Goal: Information Seeking & Learning: Learn about a topic

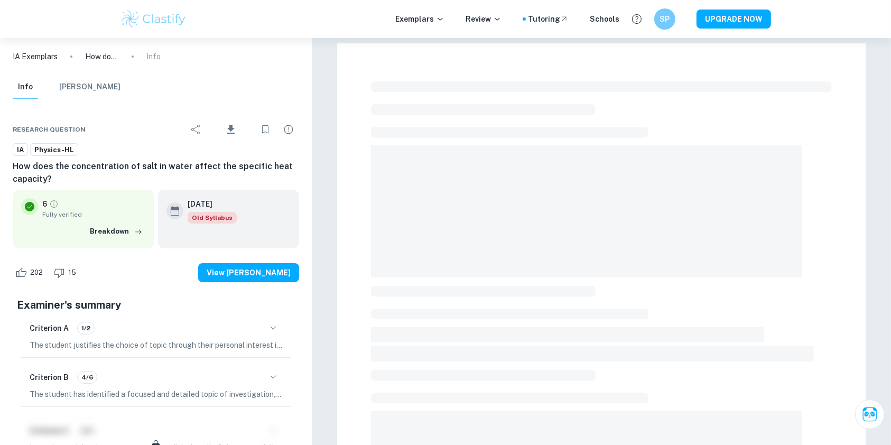
click at [356, 444] on div at bounding box center [601, 417] width 529 height 748
click at [409, 116] on div at bounding box center [601, 386] width 461 height 619
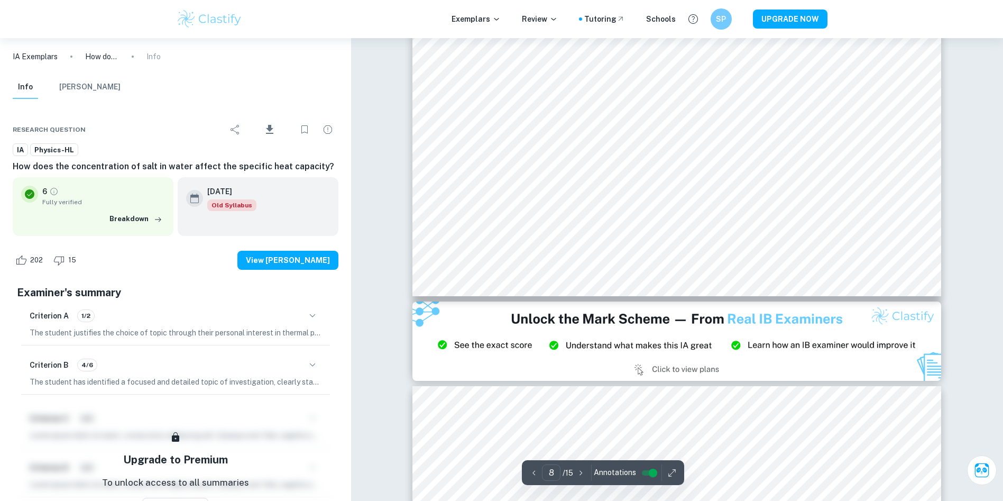
scroll to position [5419, 0]
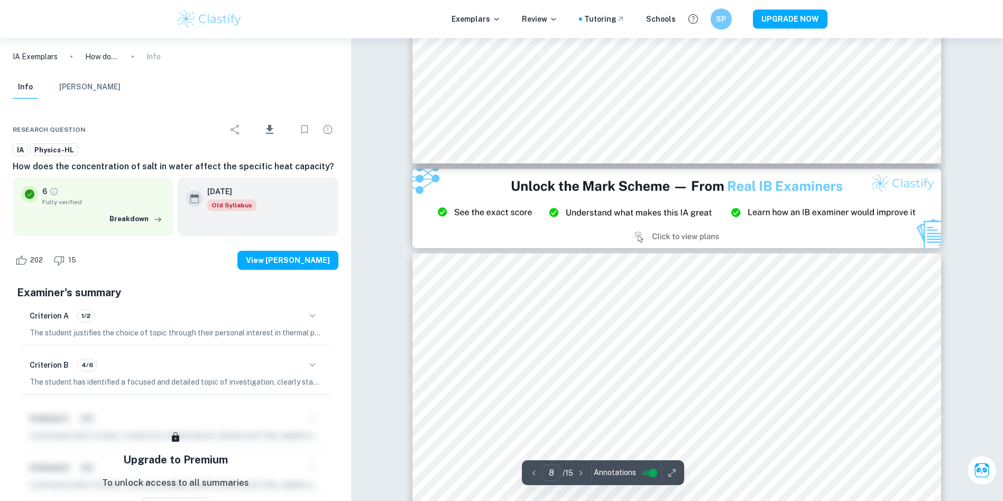
type input "9"
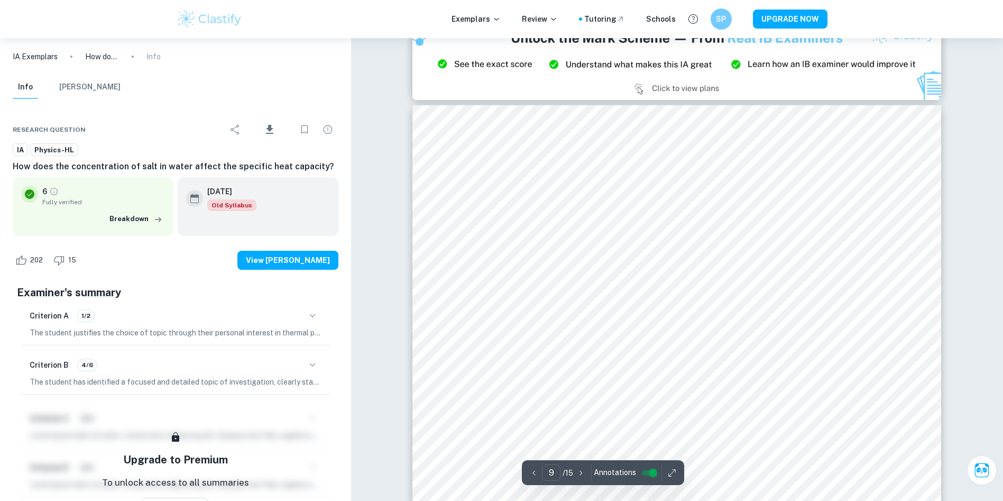
scroll to position [5718, 0]
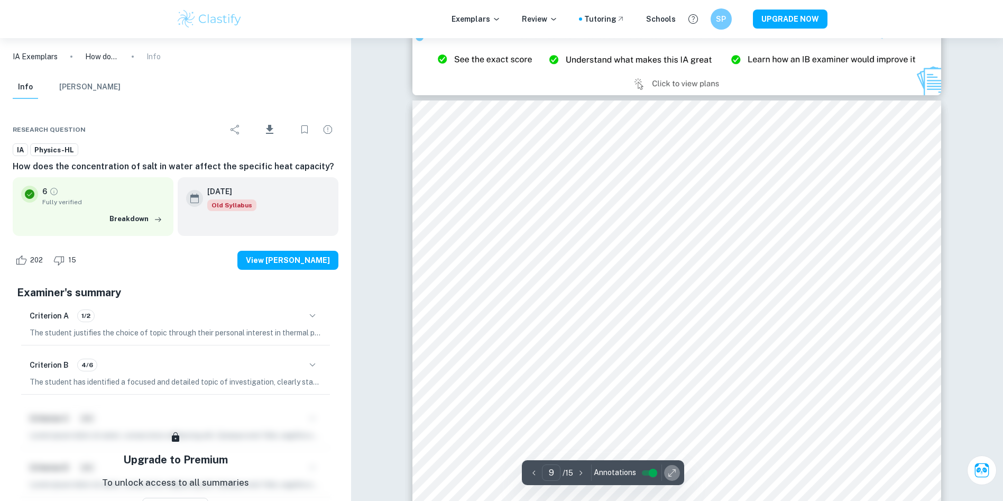
click at [667, 445] on icon "button" at bounding box center [672, 472] width 11 height 11
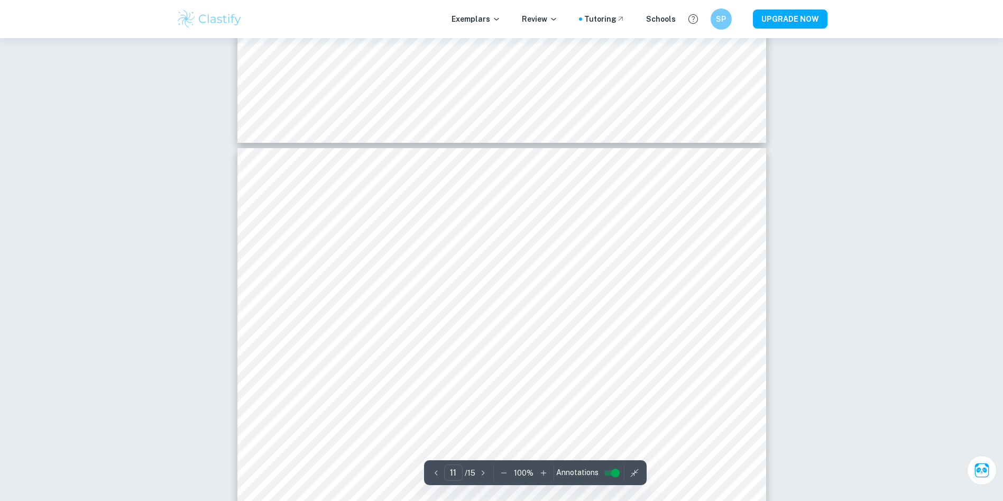
type input "10"
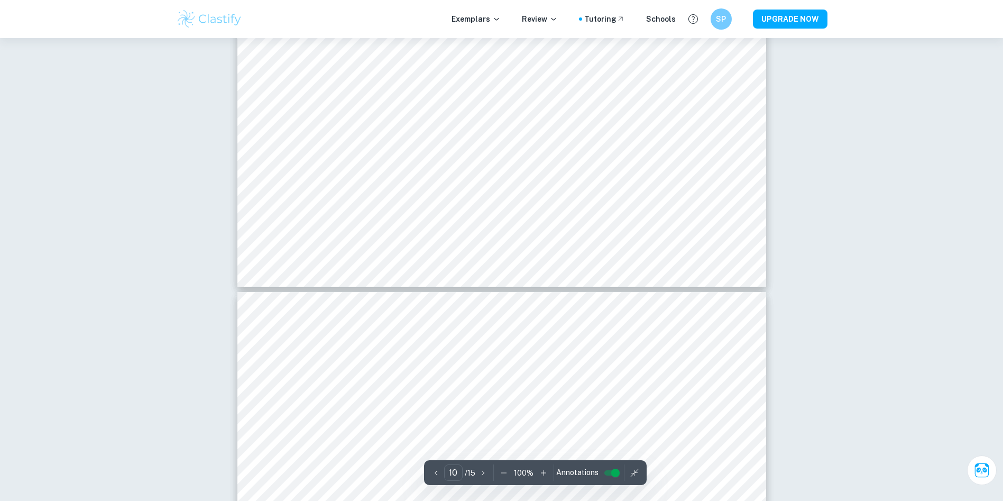
scroll to position [6634, 0]
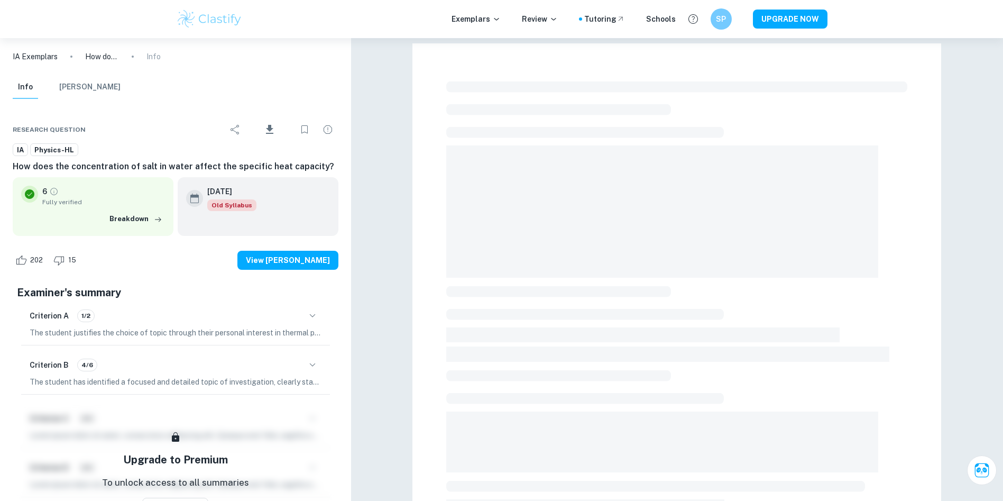
click at [501, 257] on span at bounding box center [661, 211] width 431 height 132
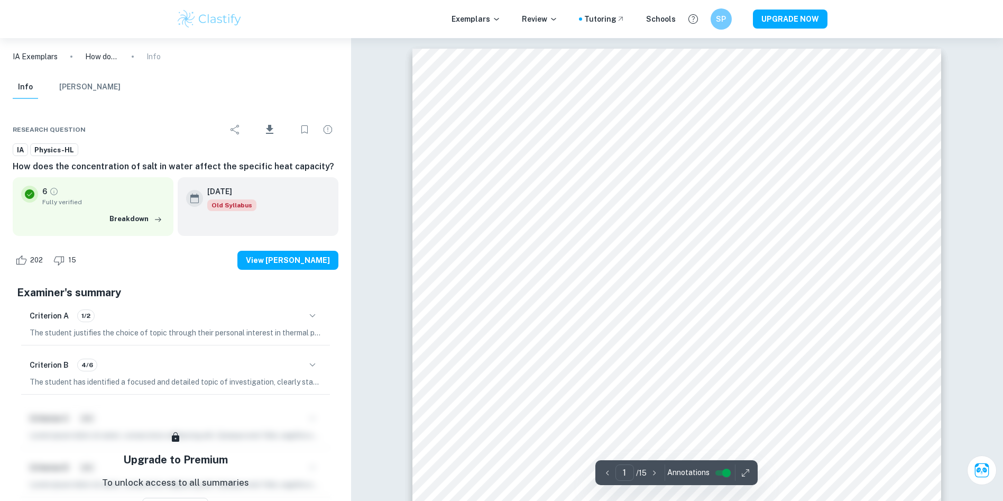
click at [735, 478] on div "1 ​ / 15 Annotations" at bounding box center [676, 472] width 162 height 25
click at [743, 468] on icon "button" at bounding box center [745, 472] width 11 height 11
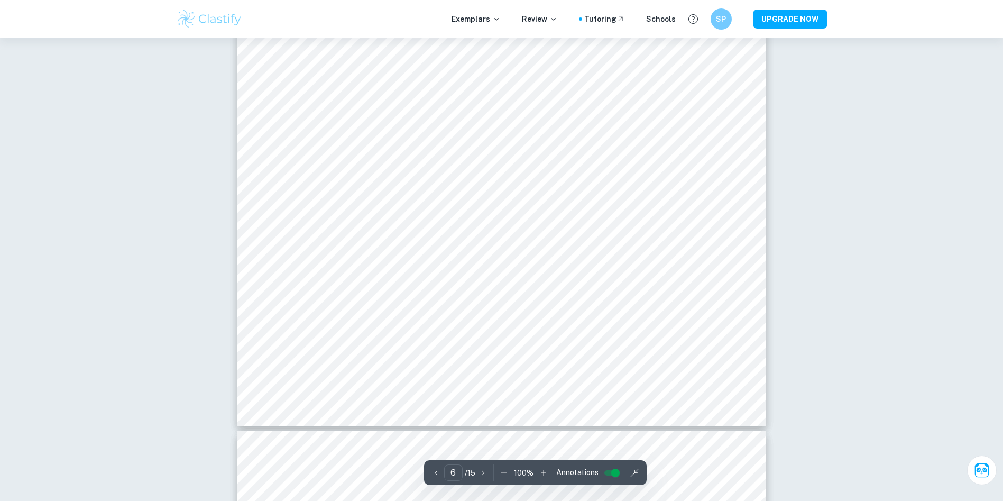
type input "5"
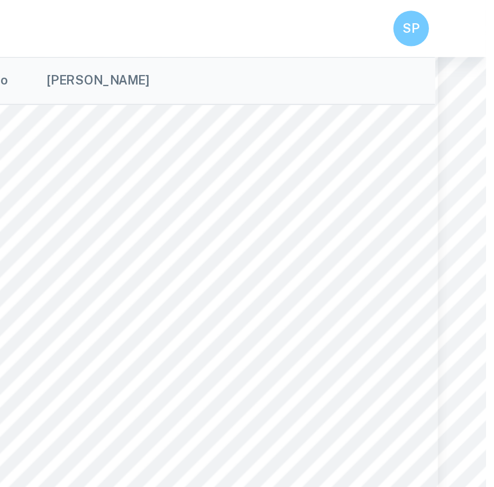
scroll to position [3107, 30]
